Goal: Check status: Check status

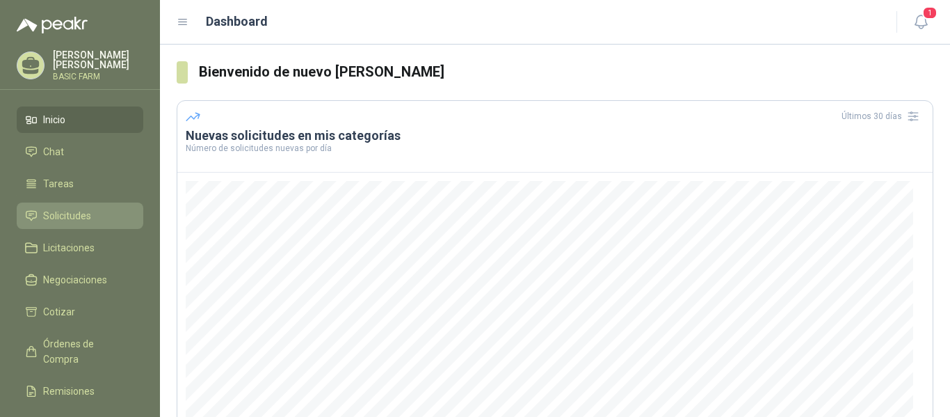
click at [89, 217] on span "Solicitudes" at bounding box center [67, 215] width 48 height 15
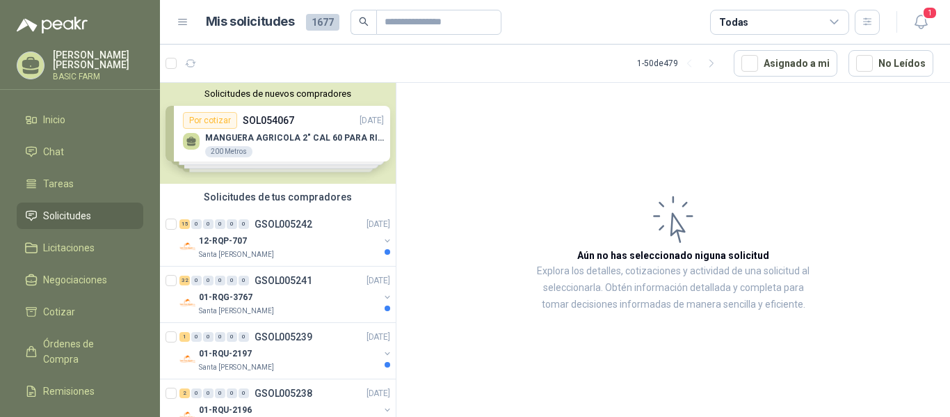
click at [260, 136] on div "Solicitudes de nuevos compradores Por cotizar SOL054067 [DATE] MANGUERA AGRICOL…" at bounding box center [278, 133] width 236 height 101
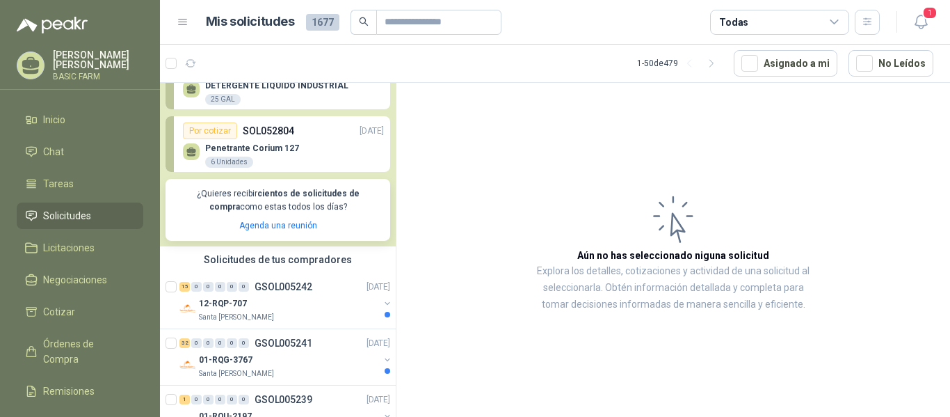
scroll to position [278, 0]
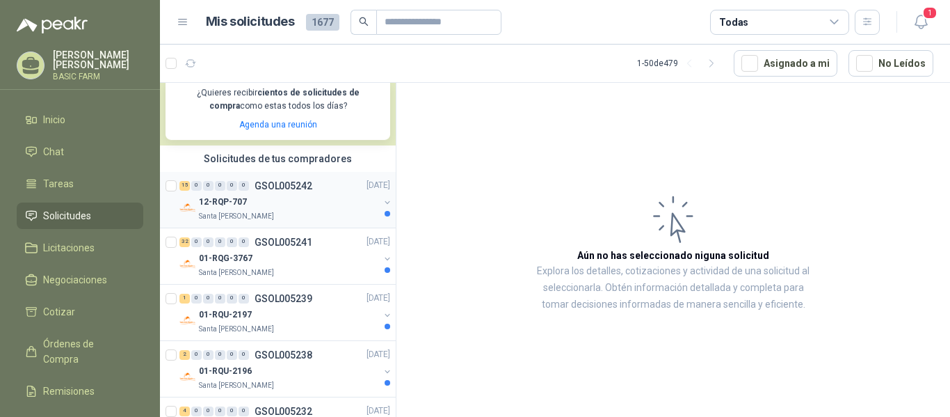
click at [273, 200] on div "12-RQP-707" at bounding box center [289, 202] width 180 height 17
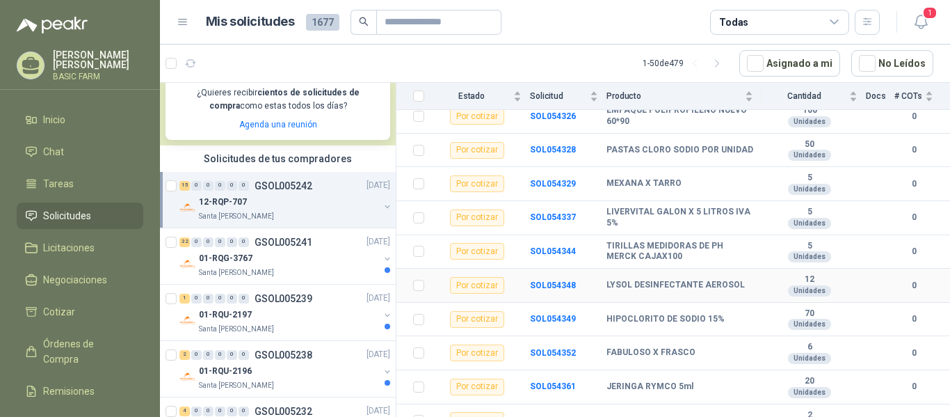
scroll to position [354, 0]
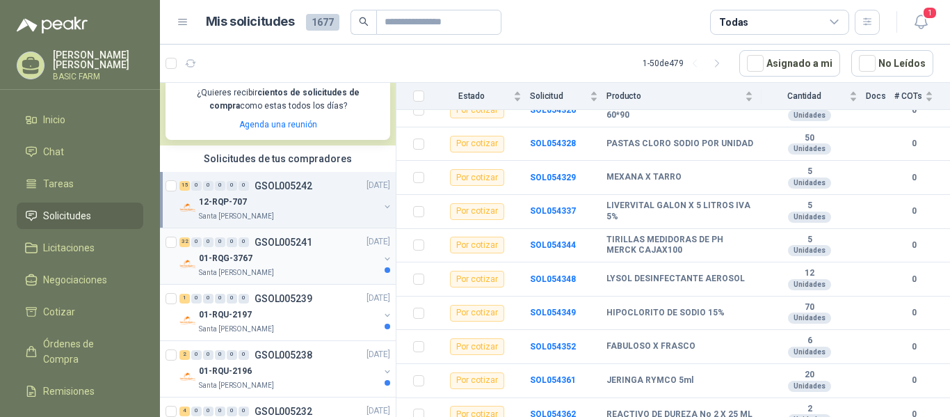
click at [261, 257] on div "01-RQG-3767" at bounding box center [289, 258] width 180 height 17
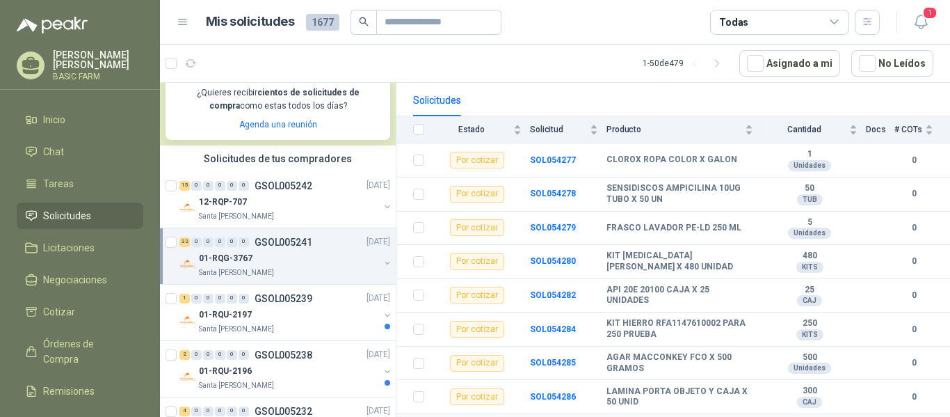
scroll to position [139, 0]
